Goal: Task Accomplishment & Management: Manage account settings

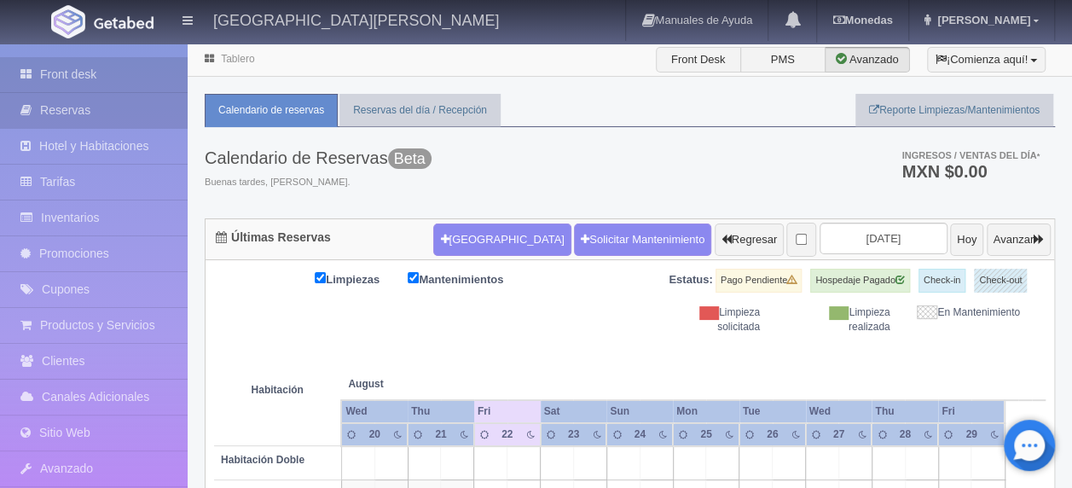
click at [143, 107] on link "Reservas" at bounding box center [94, 110] width 188 height 35
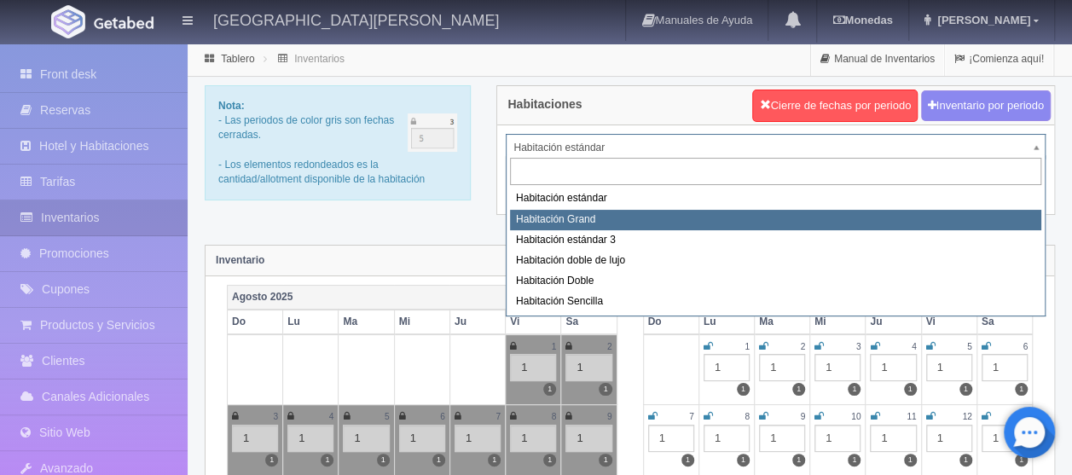
select select "2218"
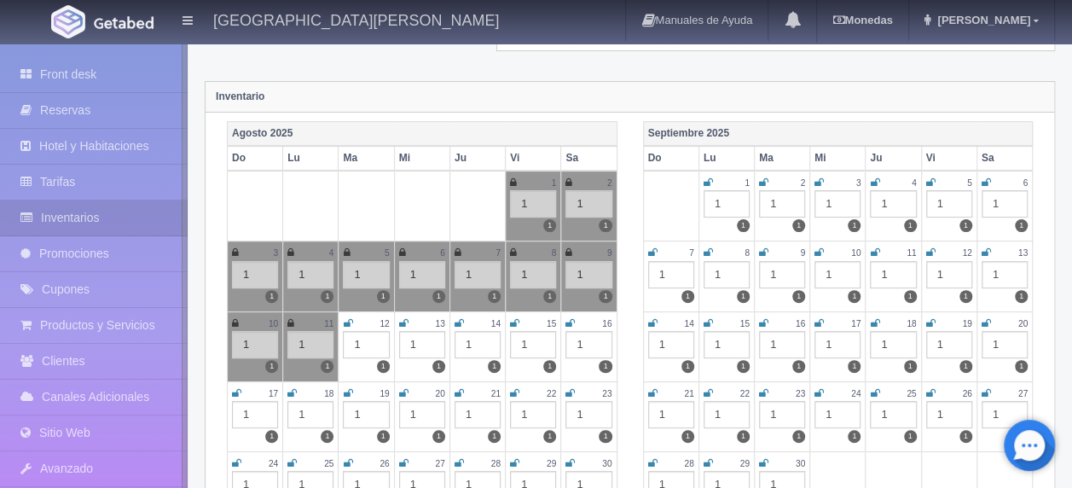
scroll to position [170, 0]
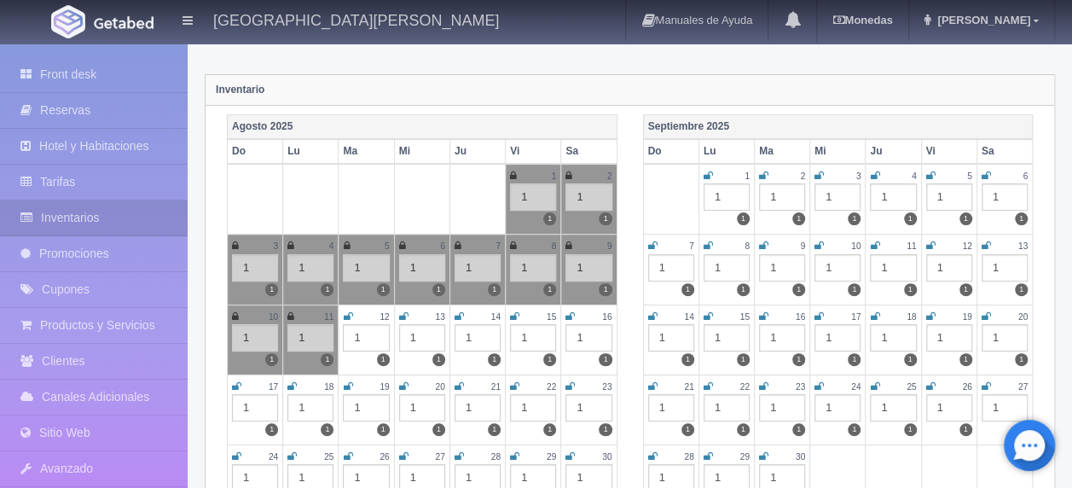
click at [511, 381] on icon at bounding box center [514, 386] width 9 height 10
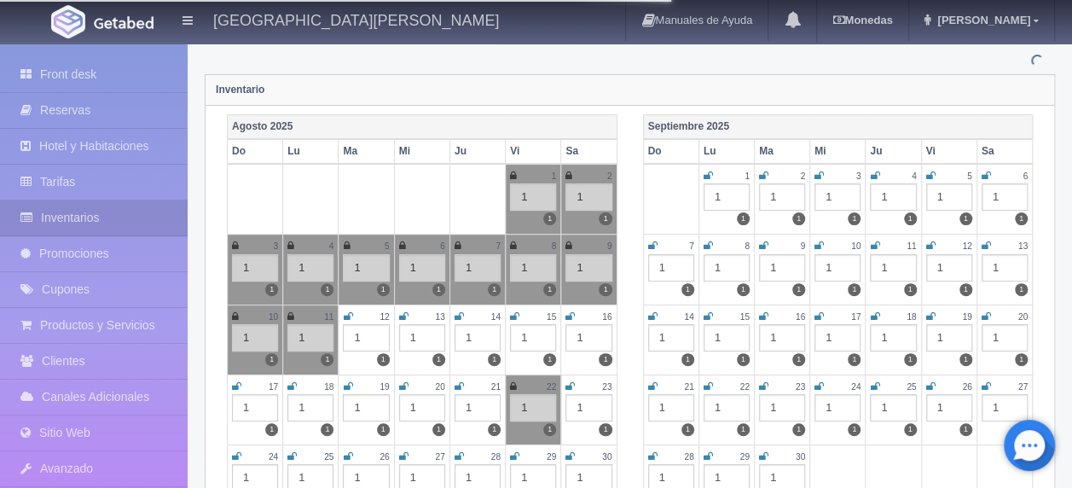
click at [512, 384] on icon at bounding box center [513, 386] width 7 height 10
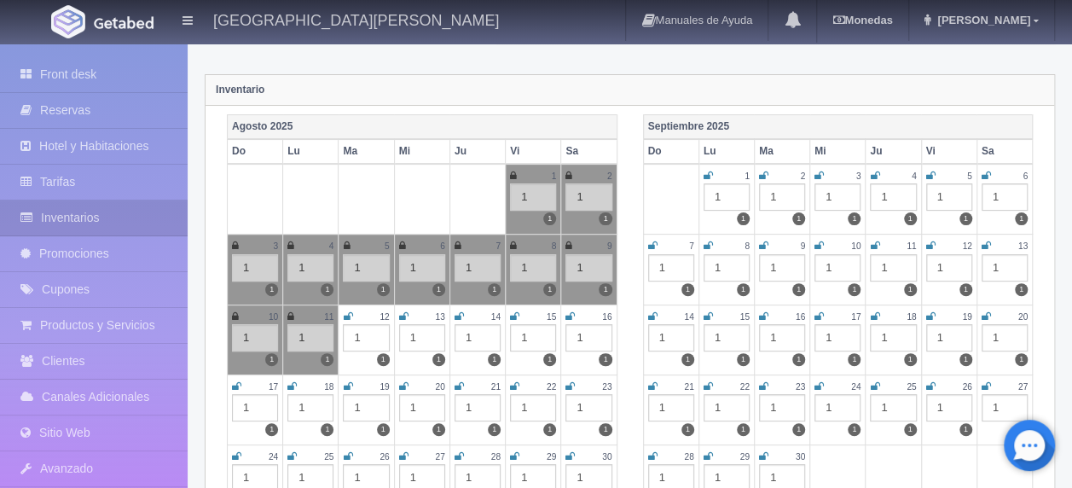
click at [570, 379] on link at bounding box center [569, 386] width 9 height 14
click at [514, 384] on icon at bounding box center [514, 386] width 9 height 10
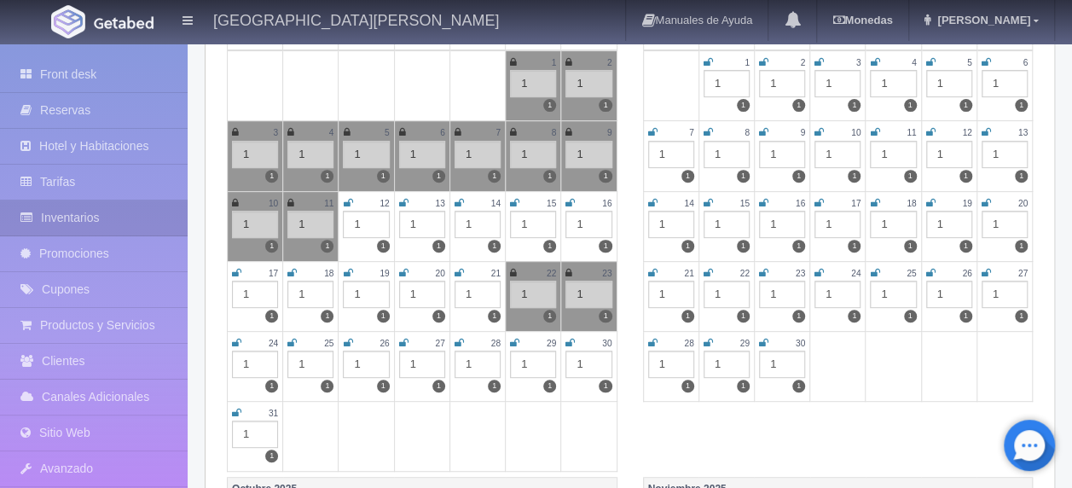
scroll to position [341, 0]
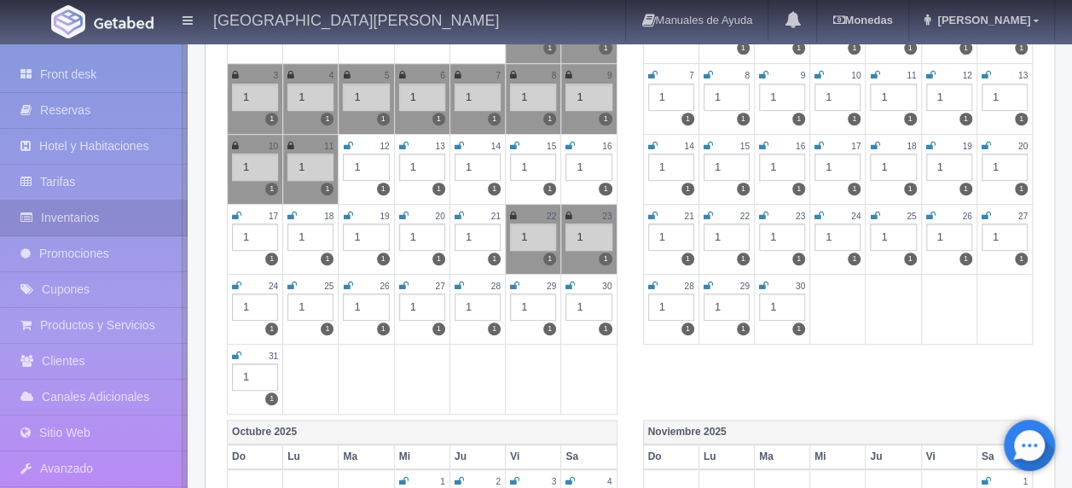
click at [236, 280] on icon at bounding box center [236, 285] width 9 height 10
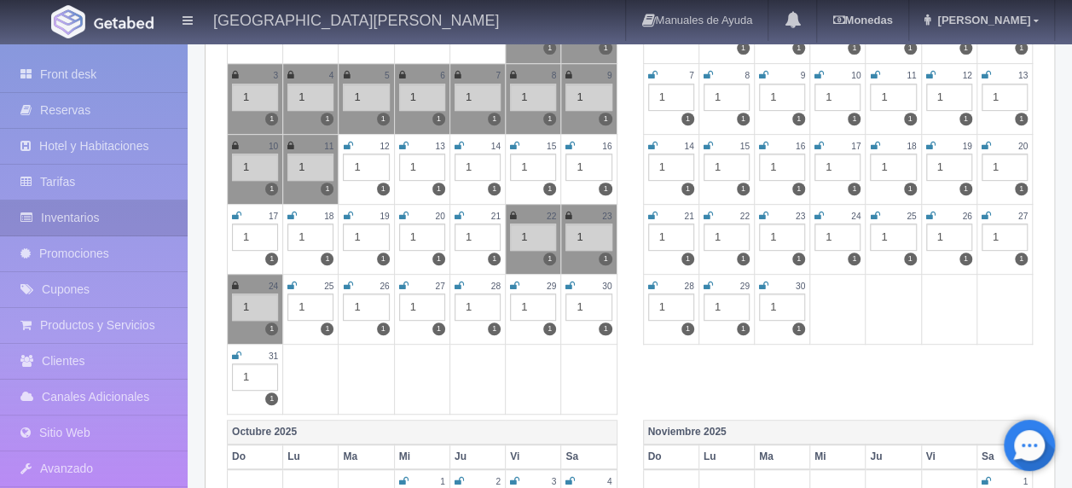
click at [298, 279] on div "25" at bounding box center [310, 286] width 46 height 14
click at [290, 280] on icon at bounding box center [291, 285] width 9 height 10
click at [345, 280] on icon at bounding box center [347, 285] width 9 height 10
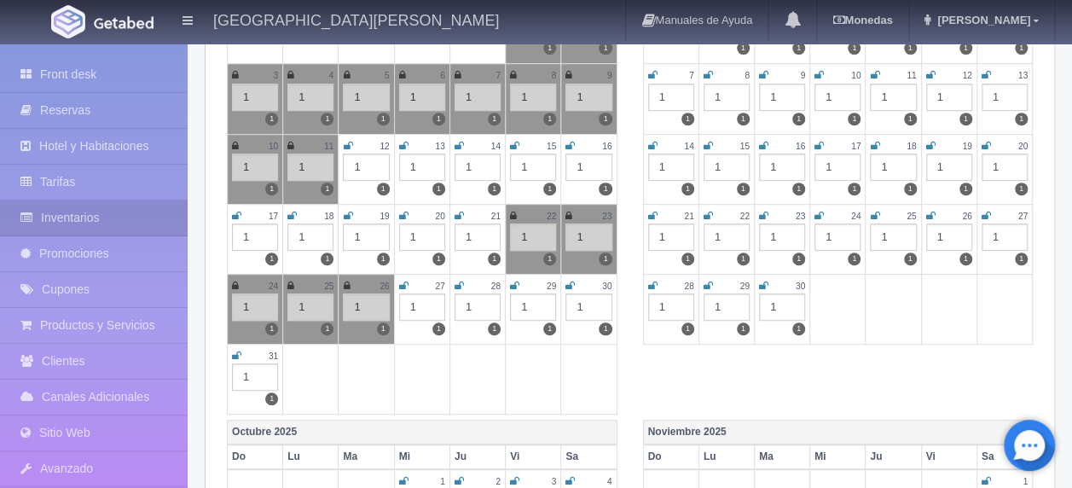
click at [407, 280] on icon at bounding box center [403, 285] width 9 height 10
click at [461, 280] on icon at bounding box center [458, 285] width 9 height 10
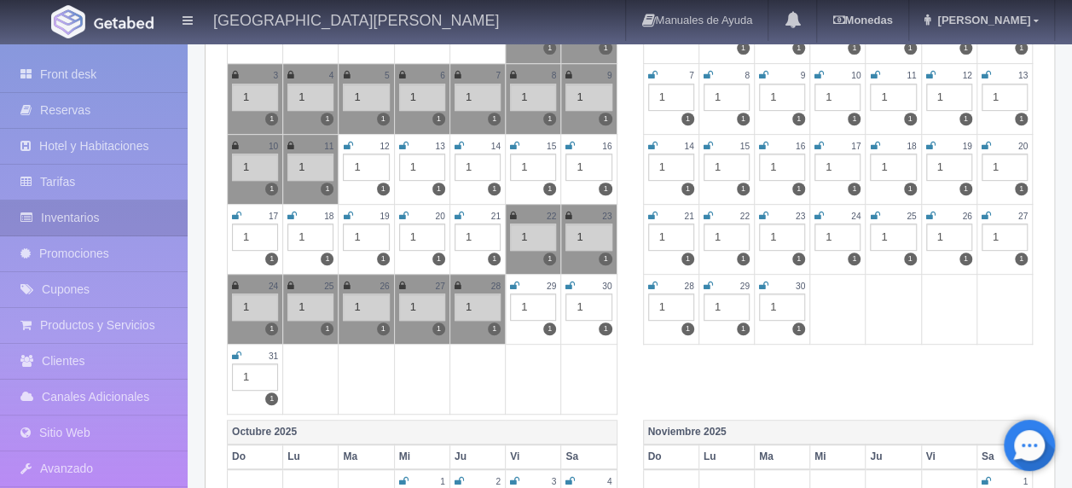
click at [511, 280] on icon at bounding box center [514, 285] width 9 height 10
click at [568, 280] on icon at bounding box center [569, 285] width 9 height 10
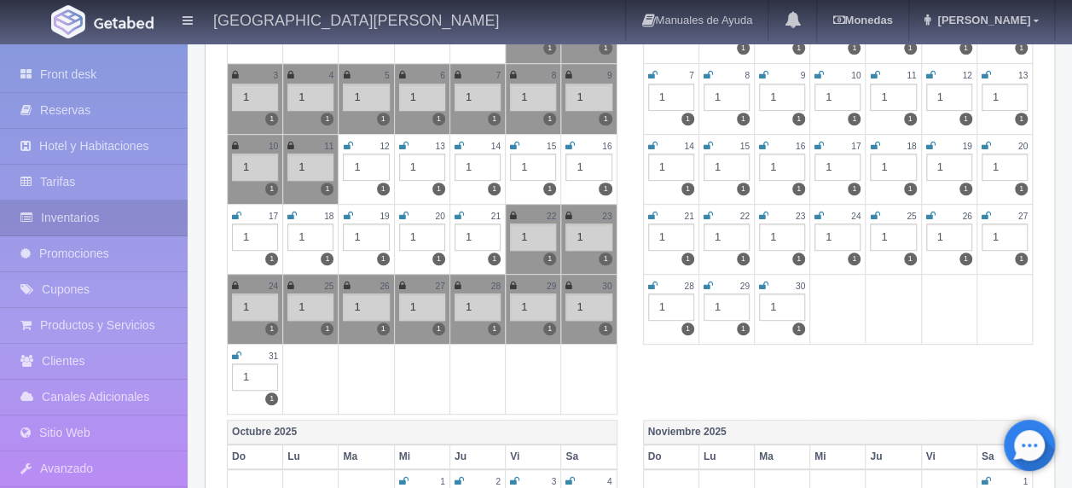
click at [234, 350] on icon at bounding box center [236, 355] width 9 height 10
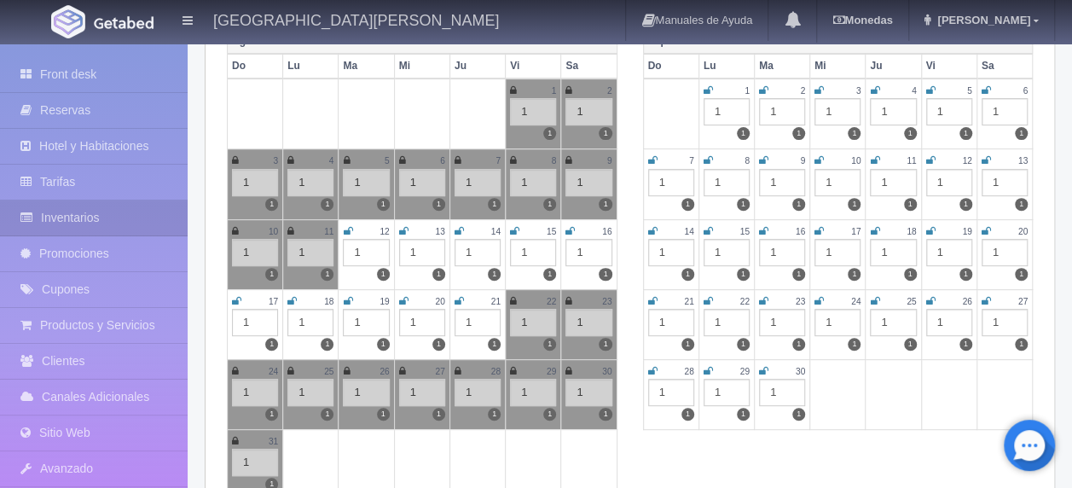
scroll to position [256, 0]
click at [708, 85] on icon at bounding box center [707, 90] width 9 height 10
click at [765, 85] on icon at bounding box center [763, 90] width 9 height 10
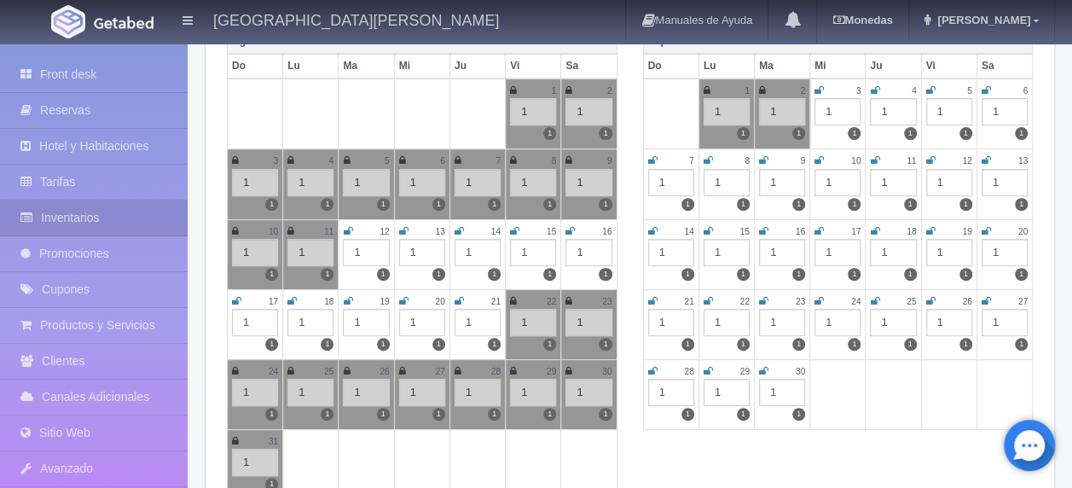
click at [817, 85] on icon at bounding box center [818, 90] width 9 height 10
click at [871, 84] on link at bounding box center [873, 91] width 9 height 14
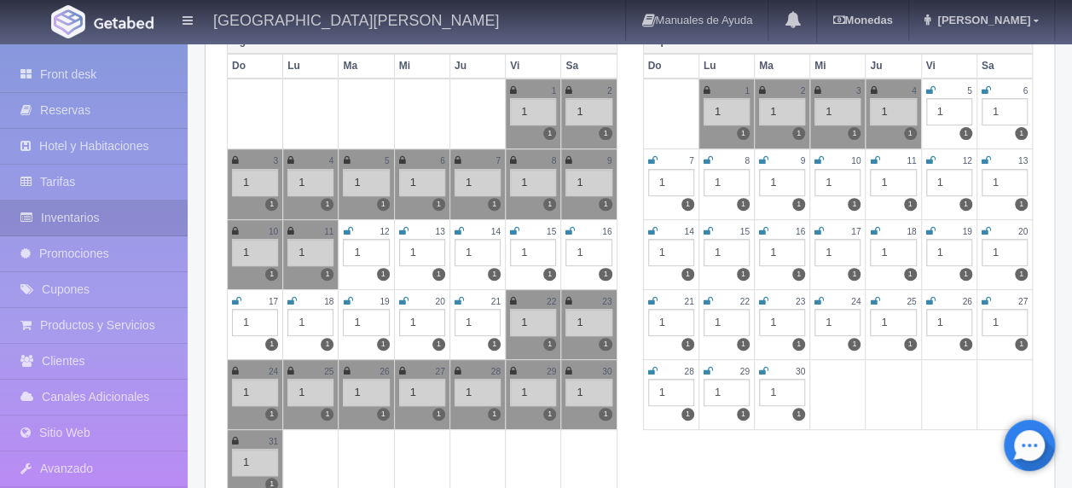
click at [924, 88] on td "5 1 1" at bounding box center [948, 113] width 55 height 71
click at [985, 85] on icon at bounding box center [985, 90] width 9 height 10
click at [933, 85] on icon at bounding box center [930, 90] width 9 height 10
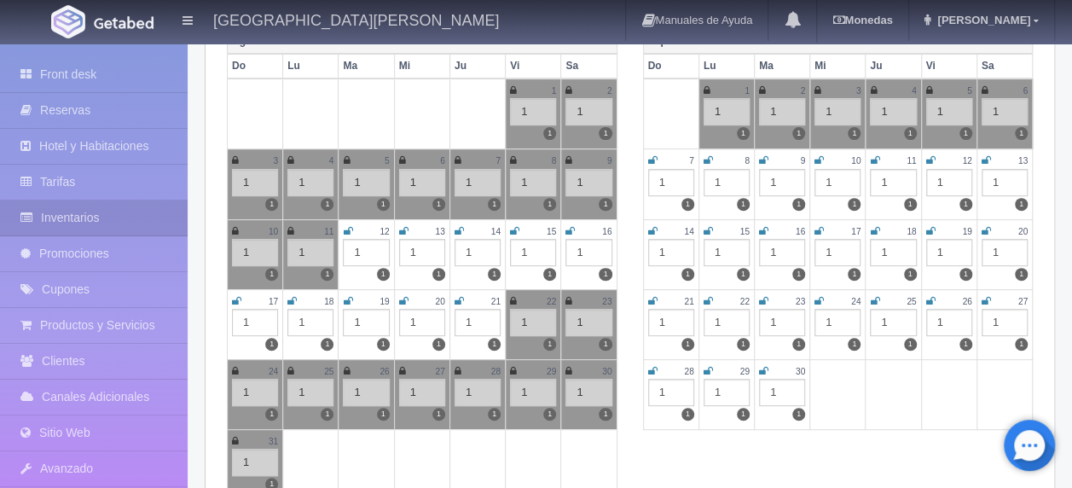
click at [651, 157] on icon at bounding box center [652, 160] width 9 height 10
click at [708, 159] on icon at bounding box center [707, 160] width 9 height 10
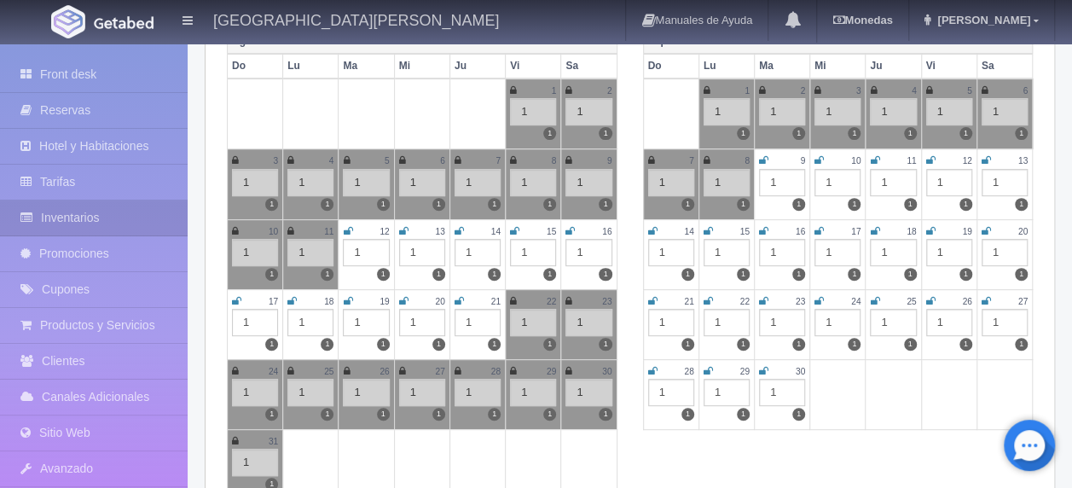
click at [761, 159] on icon at bounding box center [763, 160] width 9 height 10
click at [816, 158] on icon at bounding box center [818, 160] width 9 height 10
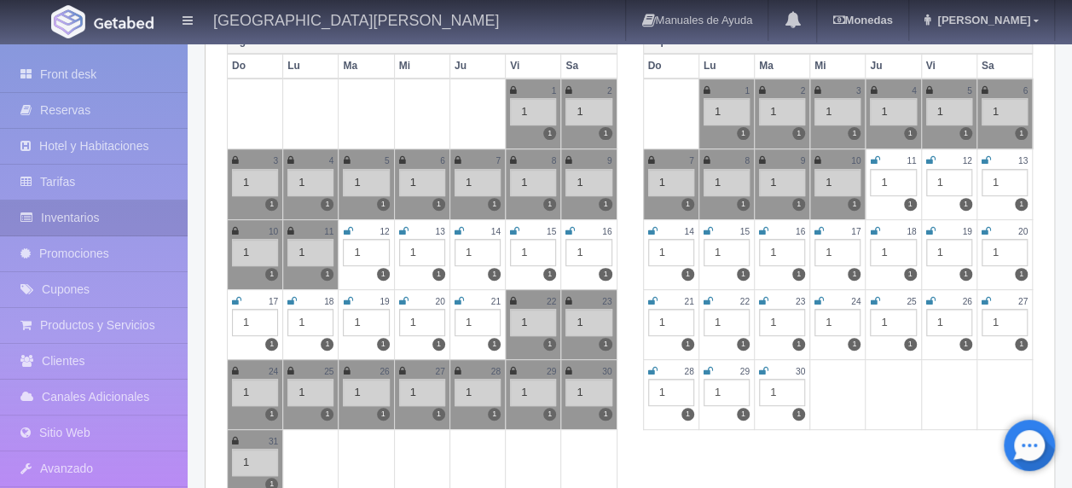
click at [875, 155] on icon at bounding box center [873, 160] width 9 height 10
click at [927, 155] on icon at bounding box center [930, 160] width 9 height 10
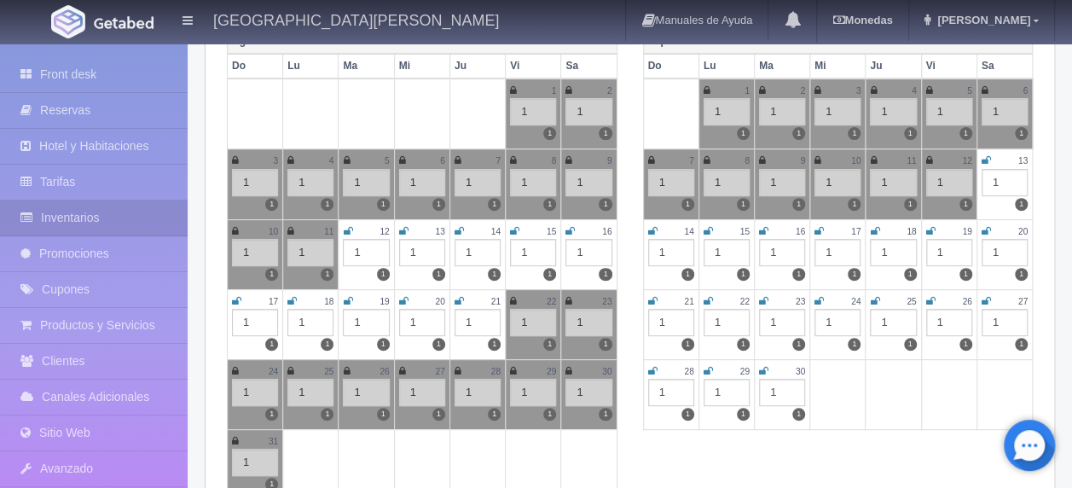
click at [988, 155] on icon at bounding box center [985, 160] width 9 height 10
click at [656, 226] on icon at bounding box center [652, 231] width 9 height 10
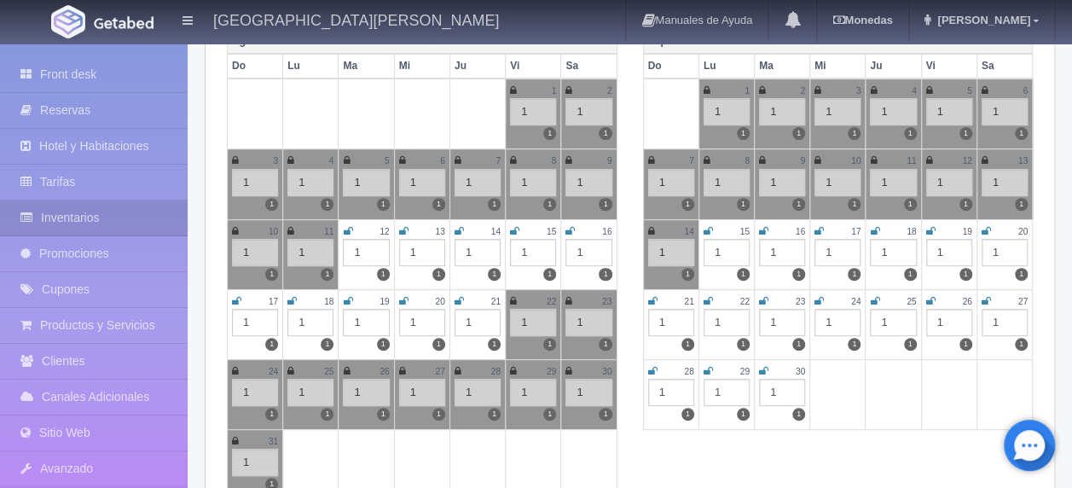
click at [704, 227] on icon at bounding box center [707, 231] width 9 height 10
click at [759, 226] on icon at bounding box center [763, 231] width 9 height 10
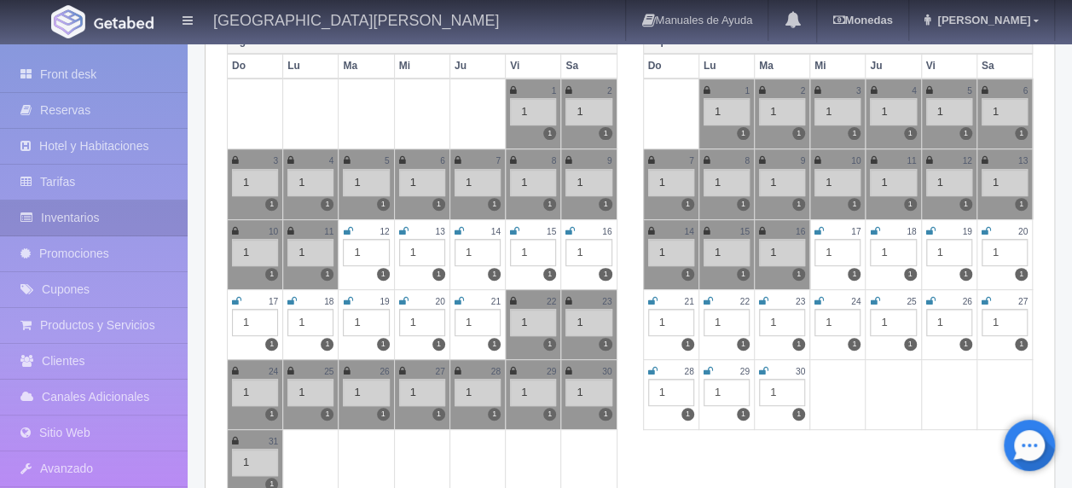
scroll to position [0, 0]
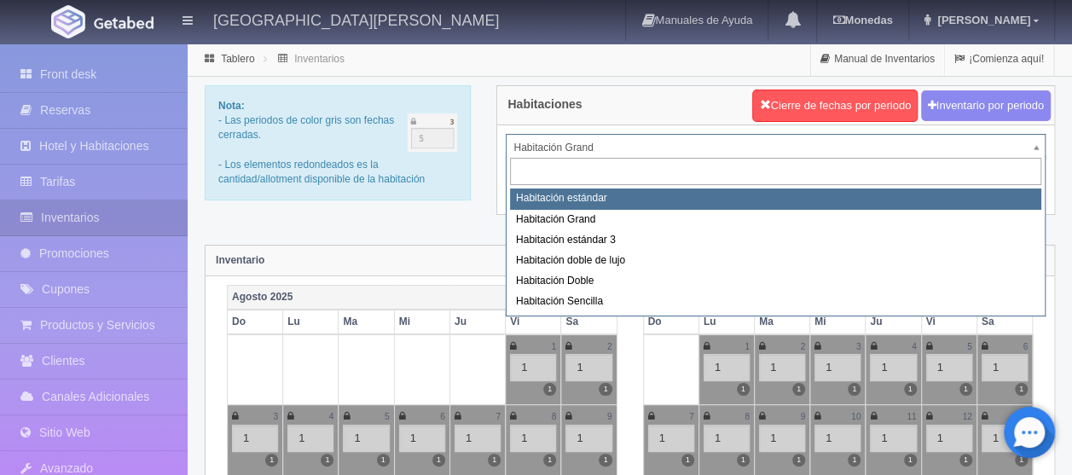
select select "2217"
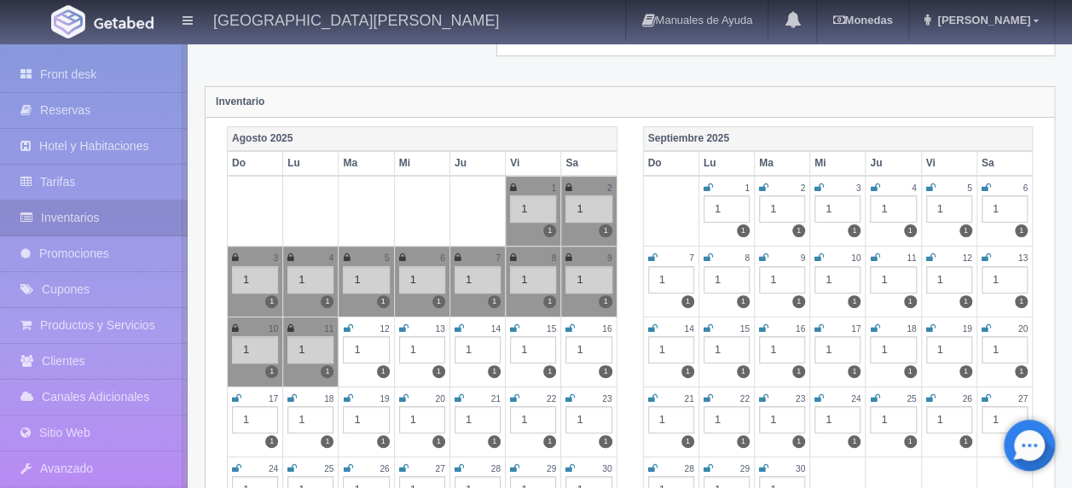
scroll to position [170, 0]
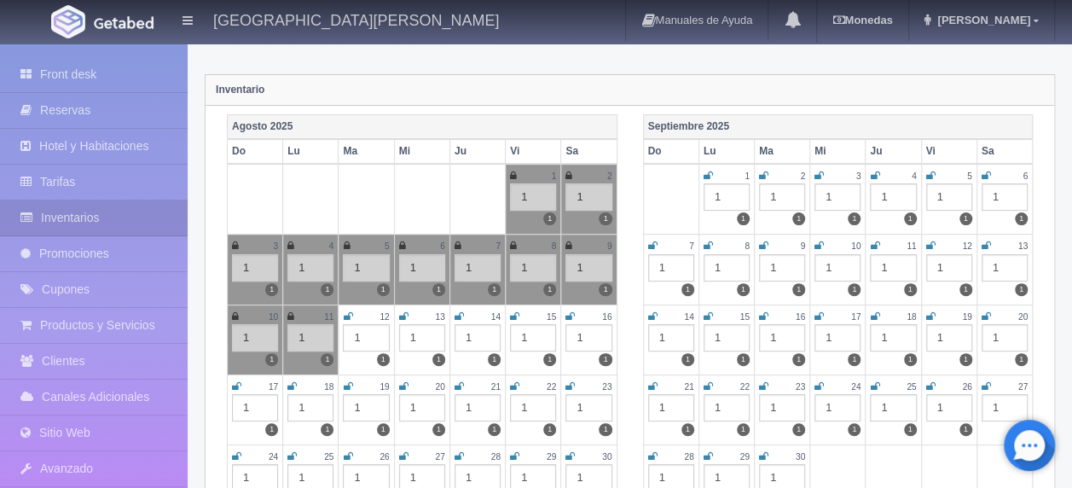
click at [984, 240] on icon at bounding box center [985, 245] width 9 height 10
click at [651, 313] on icon at bounding box center [652, 316] width 9 height 10
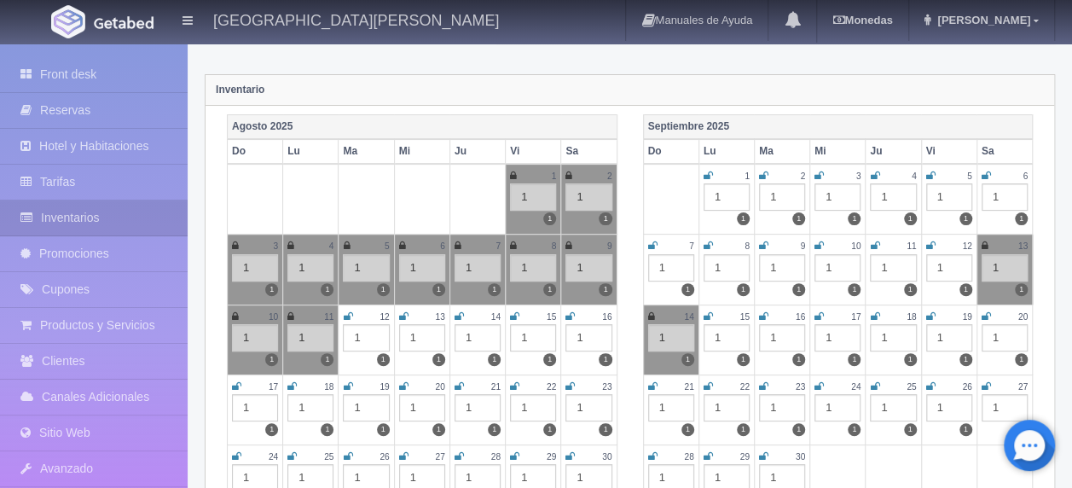
click at [709, 311] on icon at bounding box center [707, 316] width 9 height 10
click at [755, 312] on td "16 1 1" at bounding box center [781, 339] width 55 height 70
click at [762, 311] on icon at bounding box center [763, 316] width 9 height 10
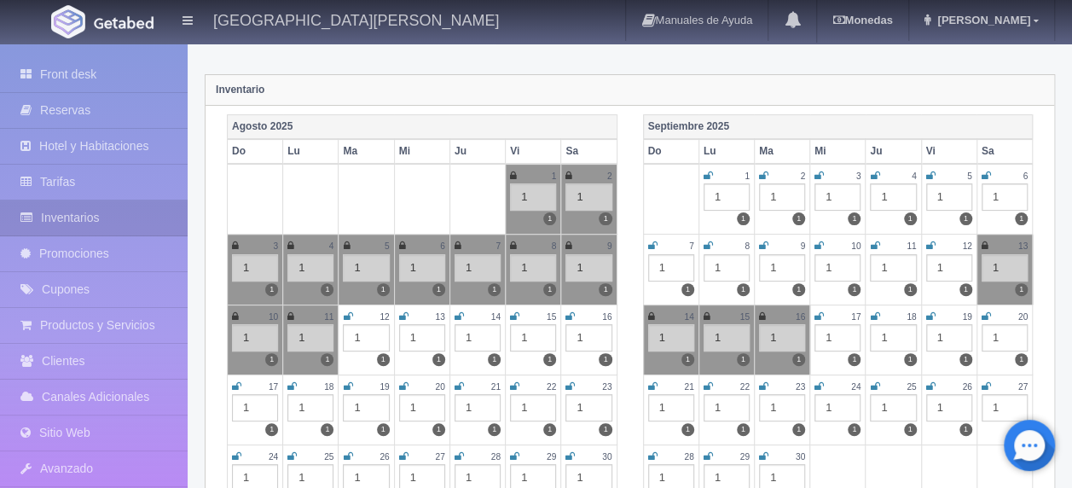
scroll to position [0, 0]
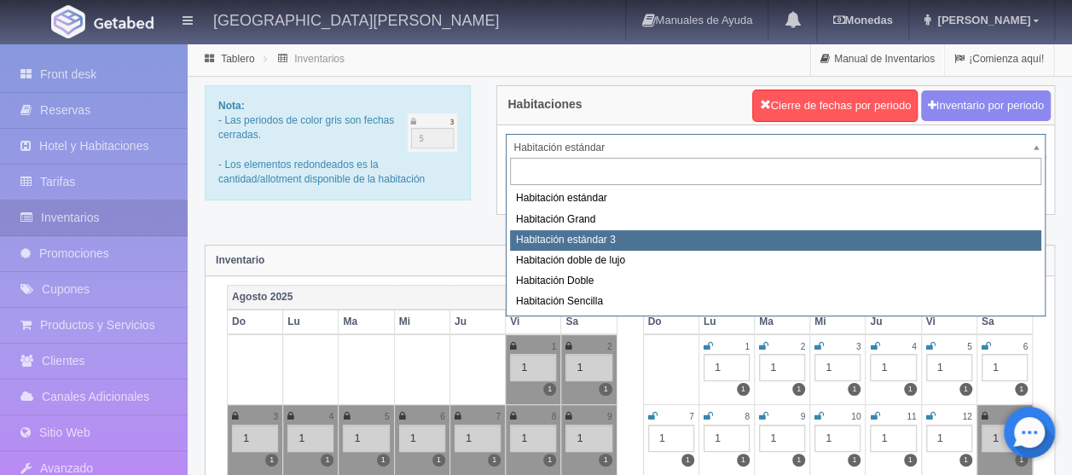
select select "2219"
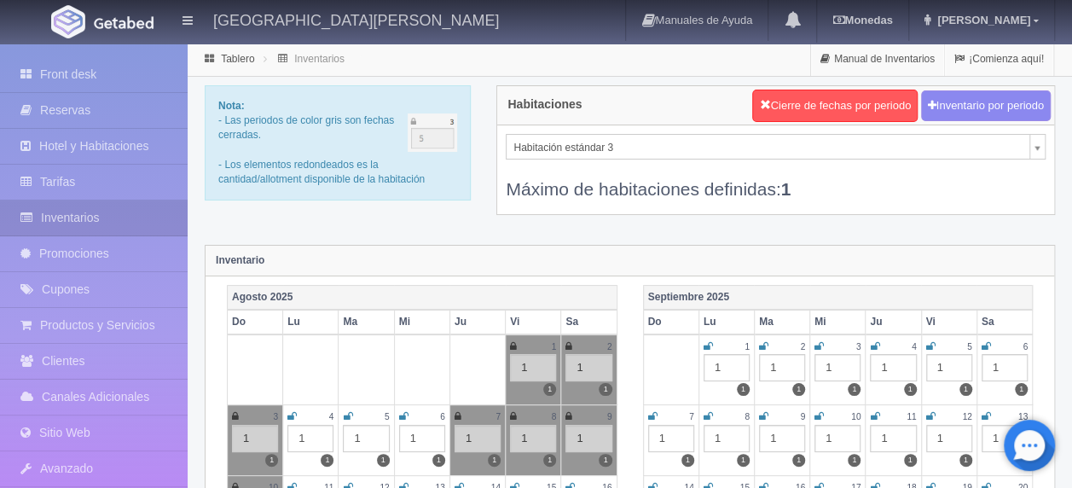
click at [988, 416] on icon at bounding box center [985, 416] width 9 height 10
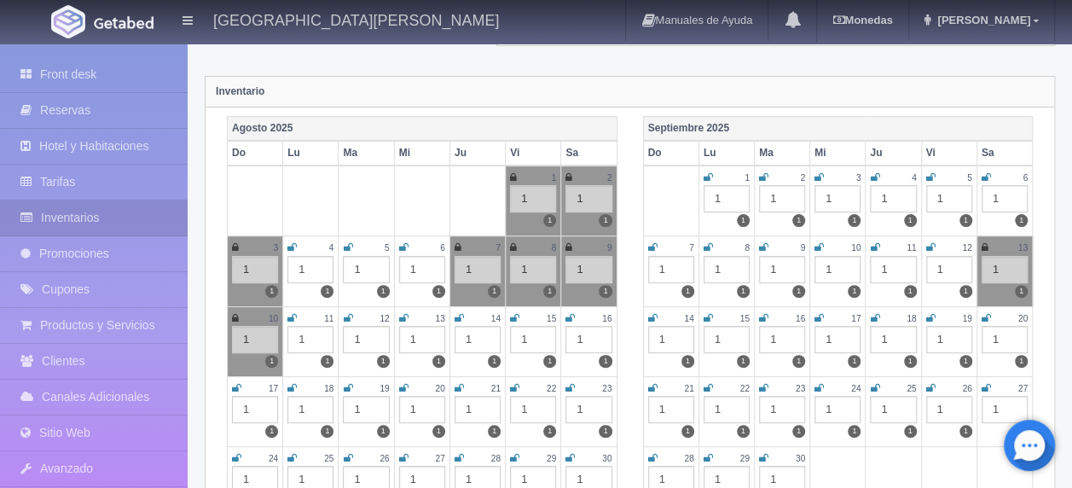
scroll to position [170, 0]
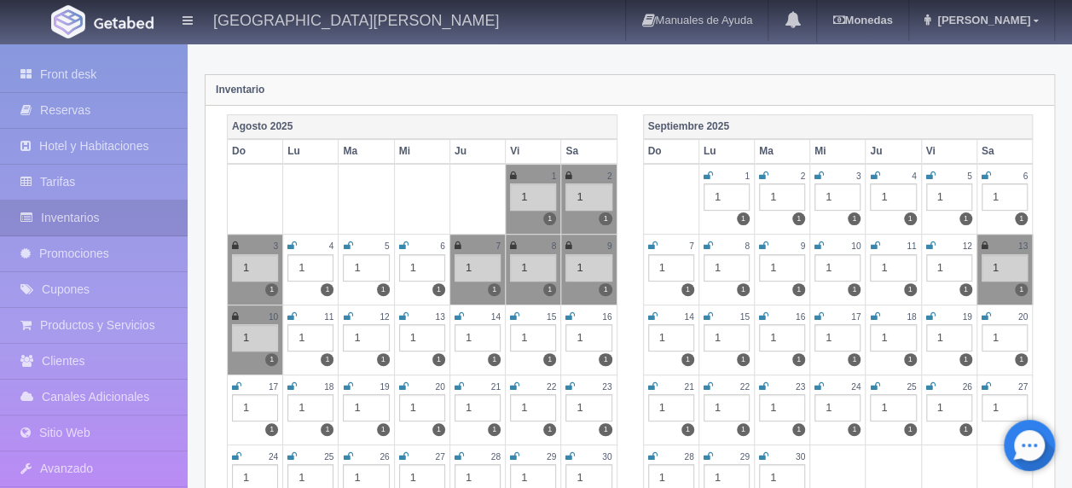
click at [651, 311] on icon at bounding box center [652, 316] width 9 height 10
click at [708, 314] on icon at bounding box center [707, 316] width 9 height 10
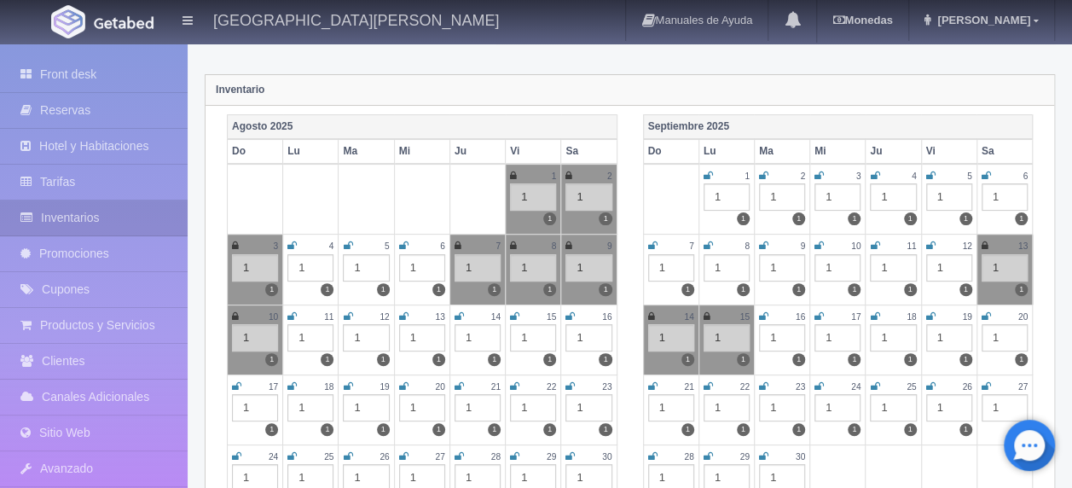
click at [757, 314] on td "16 1 1" at bounding box center [781, 339] width 55 height 70
click at [761, 312] on icon at bounding box center [763, 316] width 9 height 10
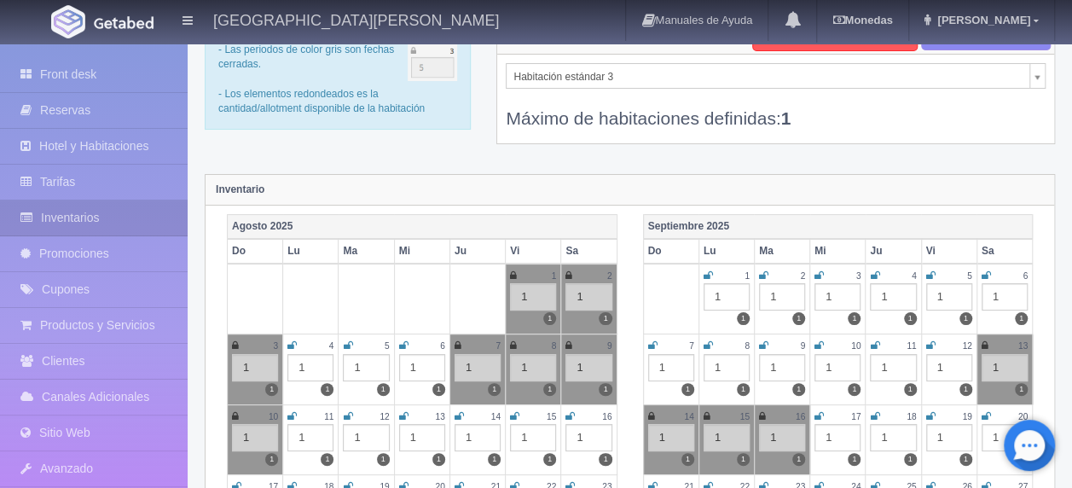
scroll to position [0, 0]
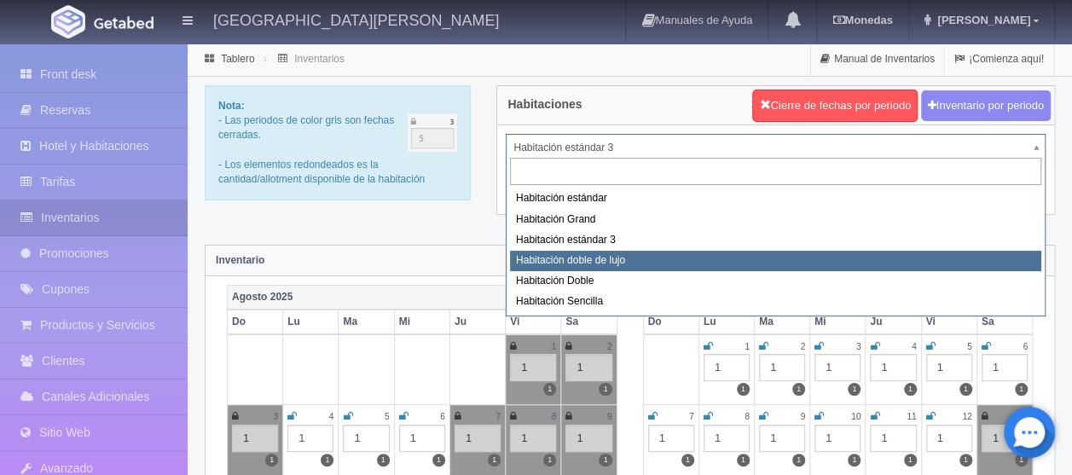
select select "2220"
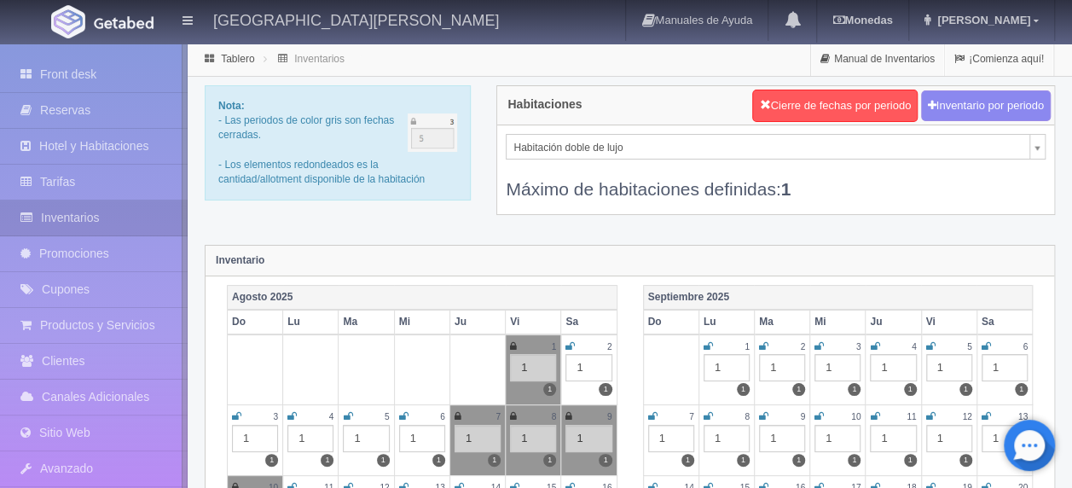
scroll to position [85, 0]
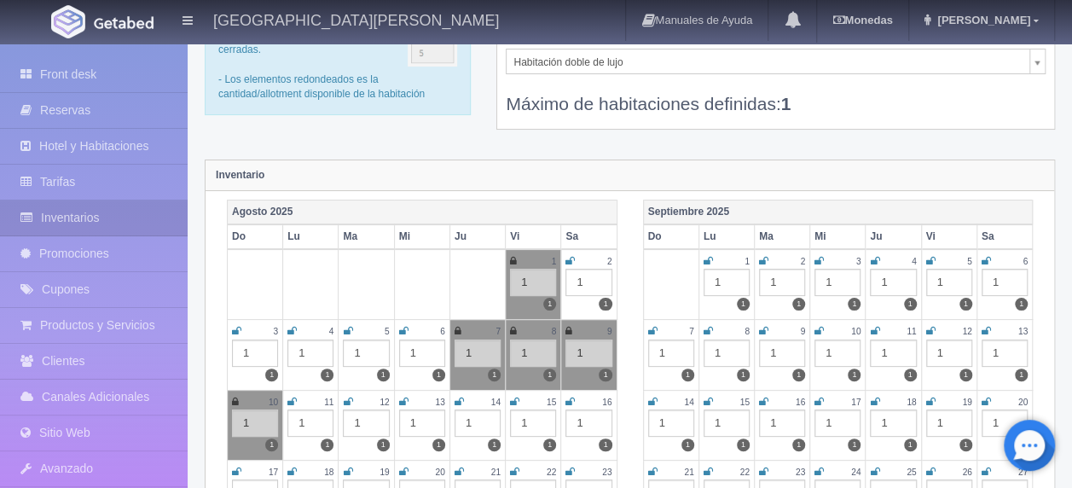
click at [991, 326] on td "13 1 1" at bounding box center [1003, 355] width 55 height 70
click at [985, 327] on icon at bounding box center [985, 331] width 9 height 10
click at [656, 400] on icon at bounding box center [652, 401] width 9 height 10
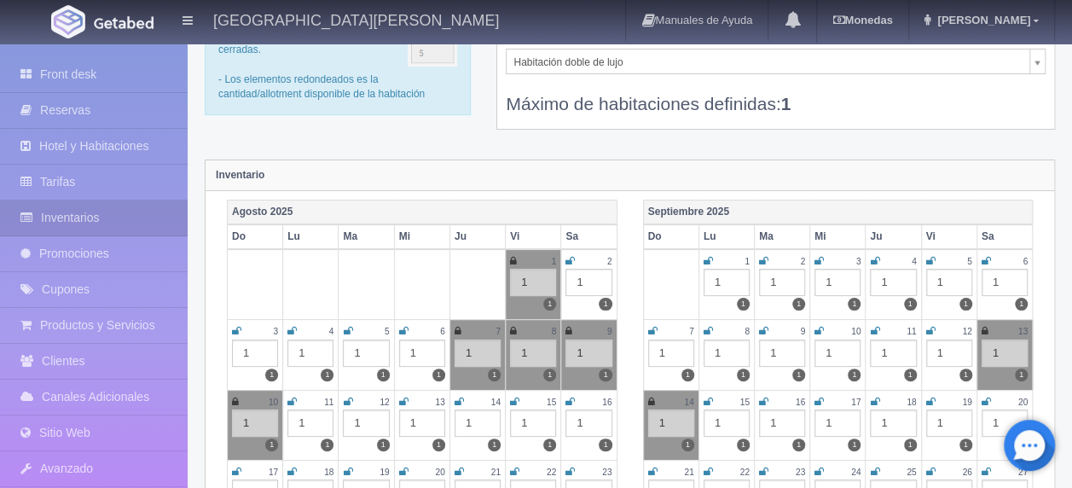
click at [711, 397] on icon at bounding box center [707, 401] width 9 height 10
click at [762, 396] on icon at bounding box center [763, 401] width 9 height 10
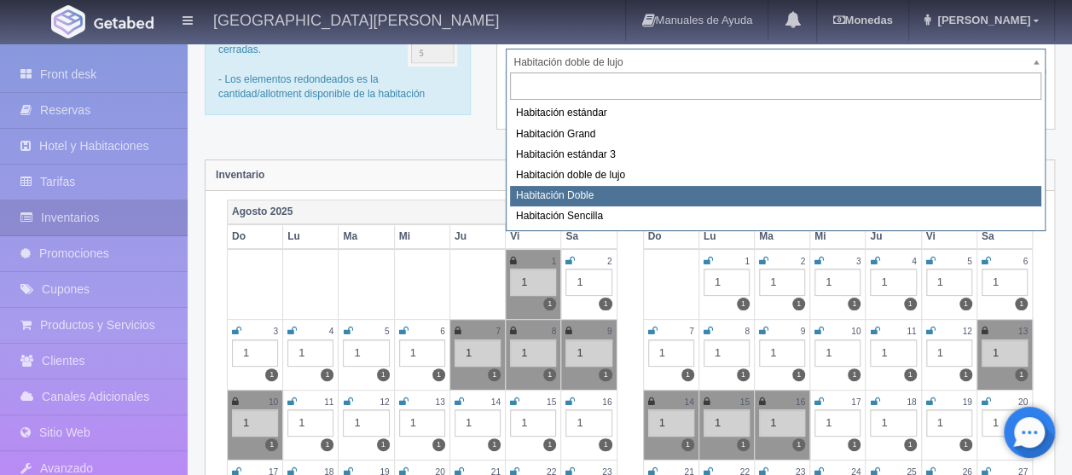
select select "2221"
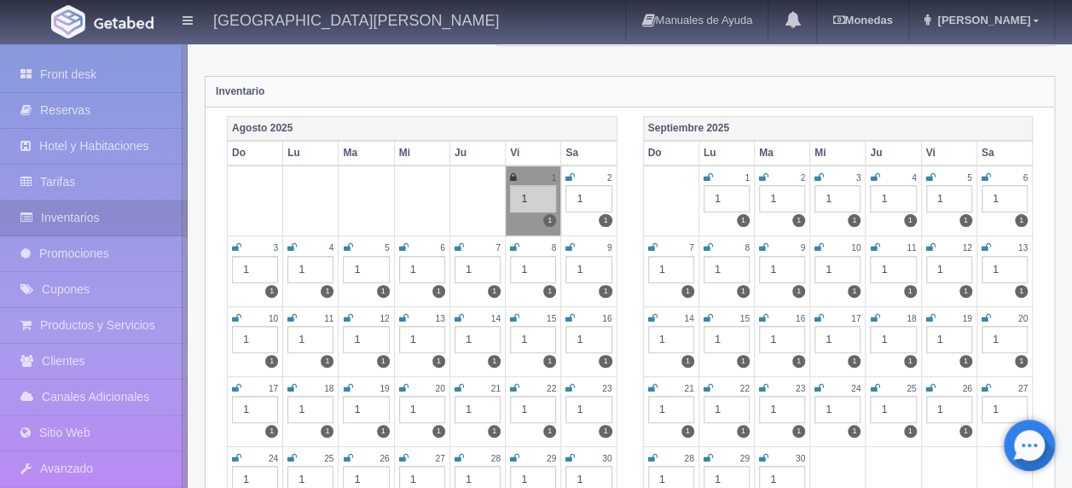
scroll to position [170, 0]
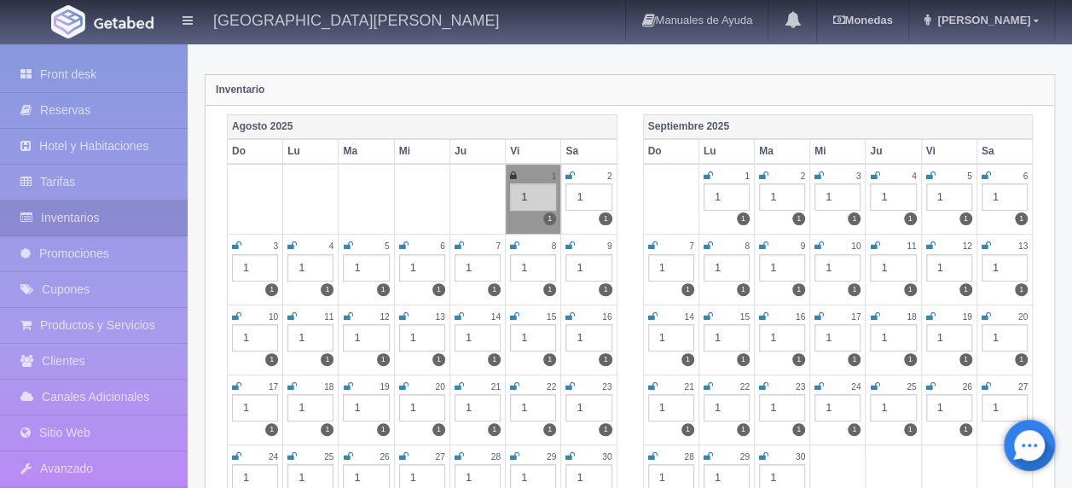
click at [991, 246] on td "13 1 1" at bounding box center [1003, 269] width 55 height 70
click at [984, 243] on icon at bounding box center [985, 245] width 9 height 10
click at [653, 311] on icon at bounding box center [652, 316] width 9 height 10
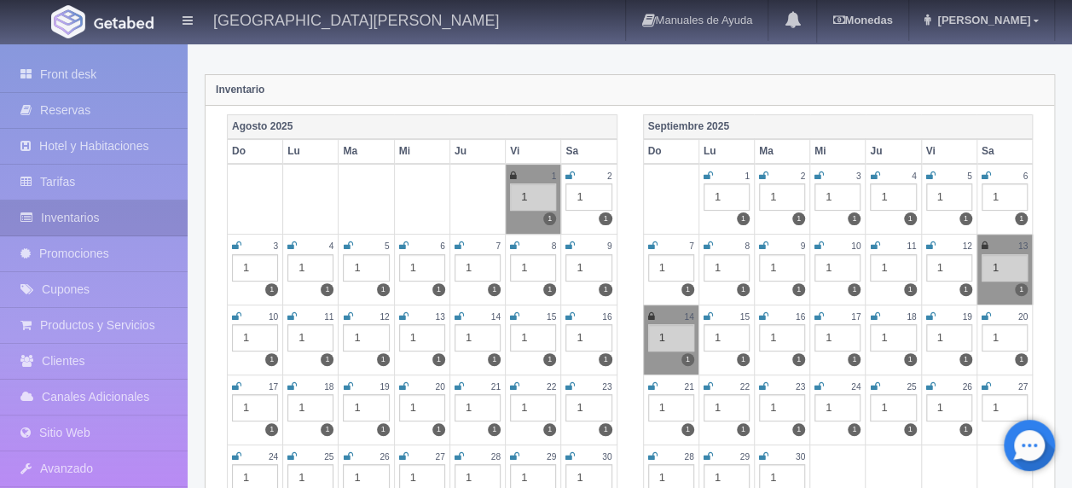
click at [712, 311] on icon at bounding box center [707, 316] width 9 height 10
click at [763, 311] on icon at bounding box center [763, 316] width 9 height 10
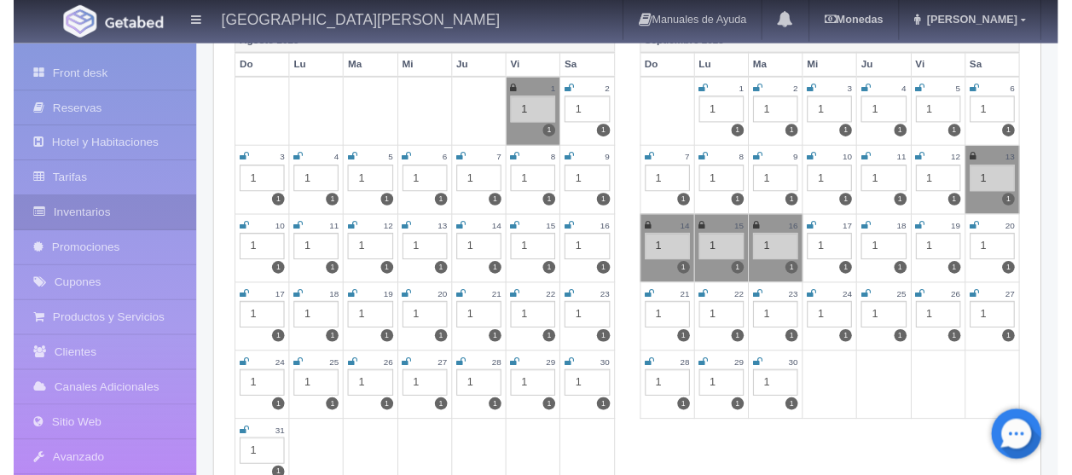
scroll to position [0, 0]
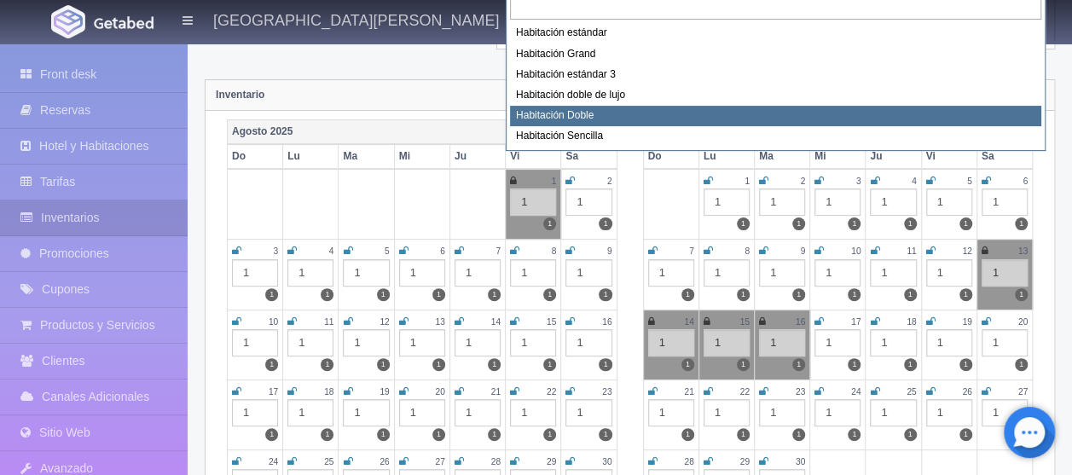
scroll to position [170, 0]
